Goal: Transaction & Acquisition: Purchase product/service

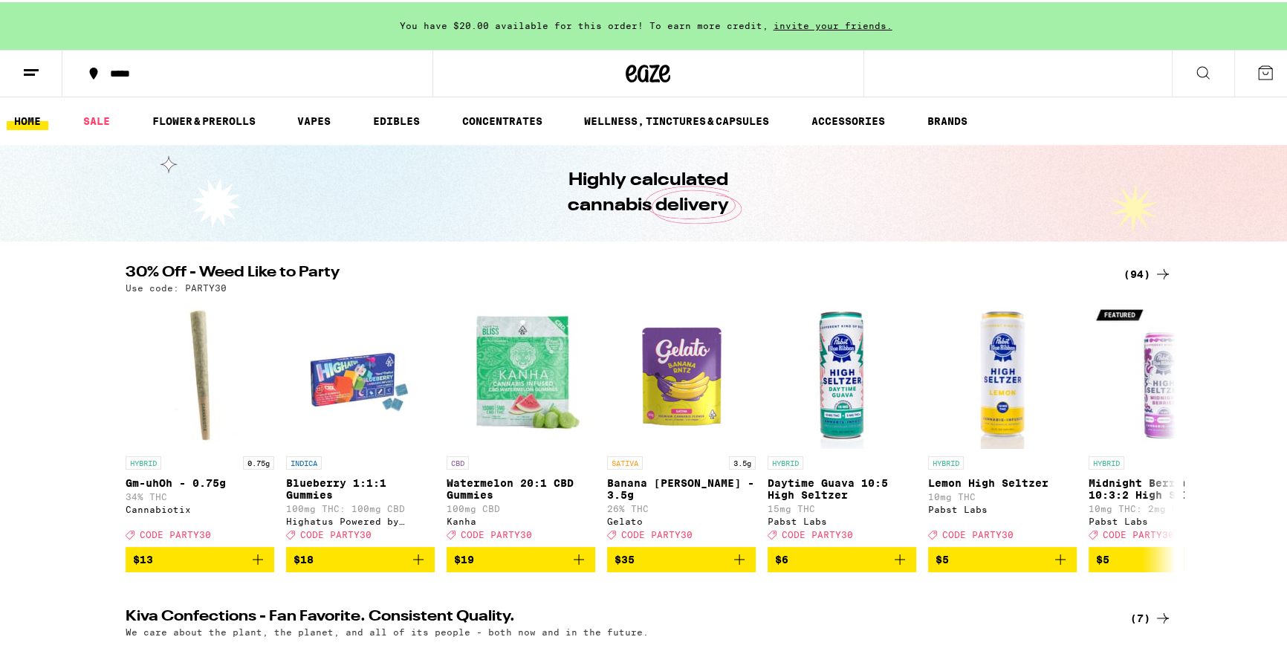
click at [1154, 270] on icon at bounding box center [1163, 272] width 18 height 18
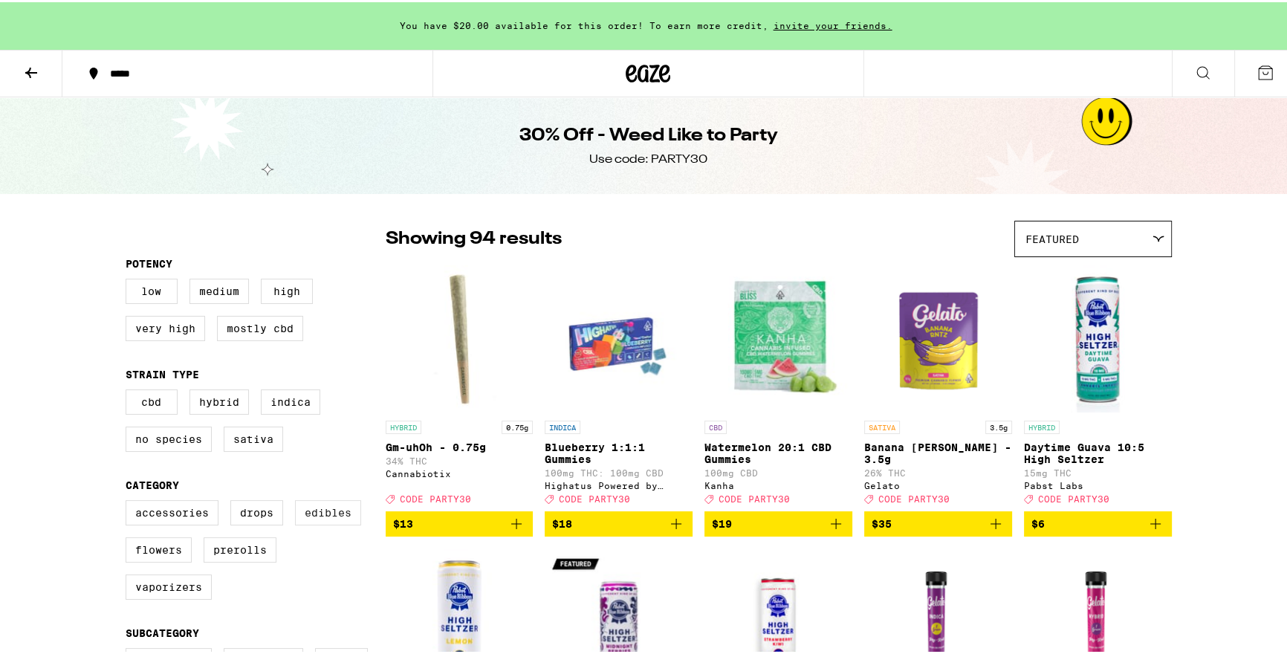
click at [319, 521] on label "Edibles" at bounding box center [328, 510] width 66 height 25
click at [129, 501] on input "Edibles" at bounding box center [129, 500] width 1 height 1
checkbox input "true"
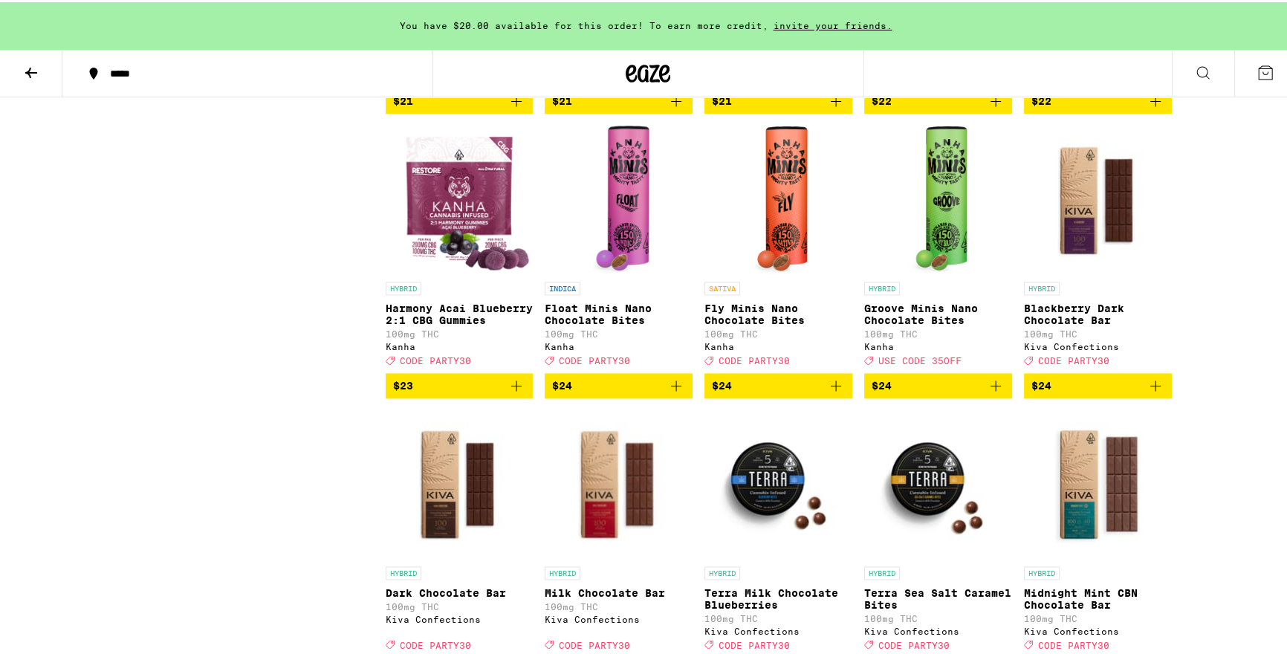
scroll to position [3093, 0]
